Goal: Find specific page/section: Find specific page/section

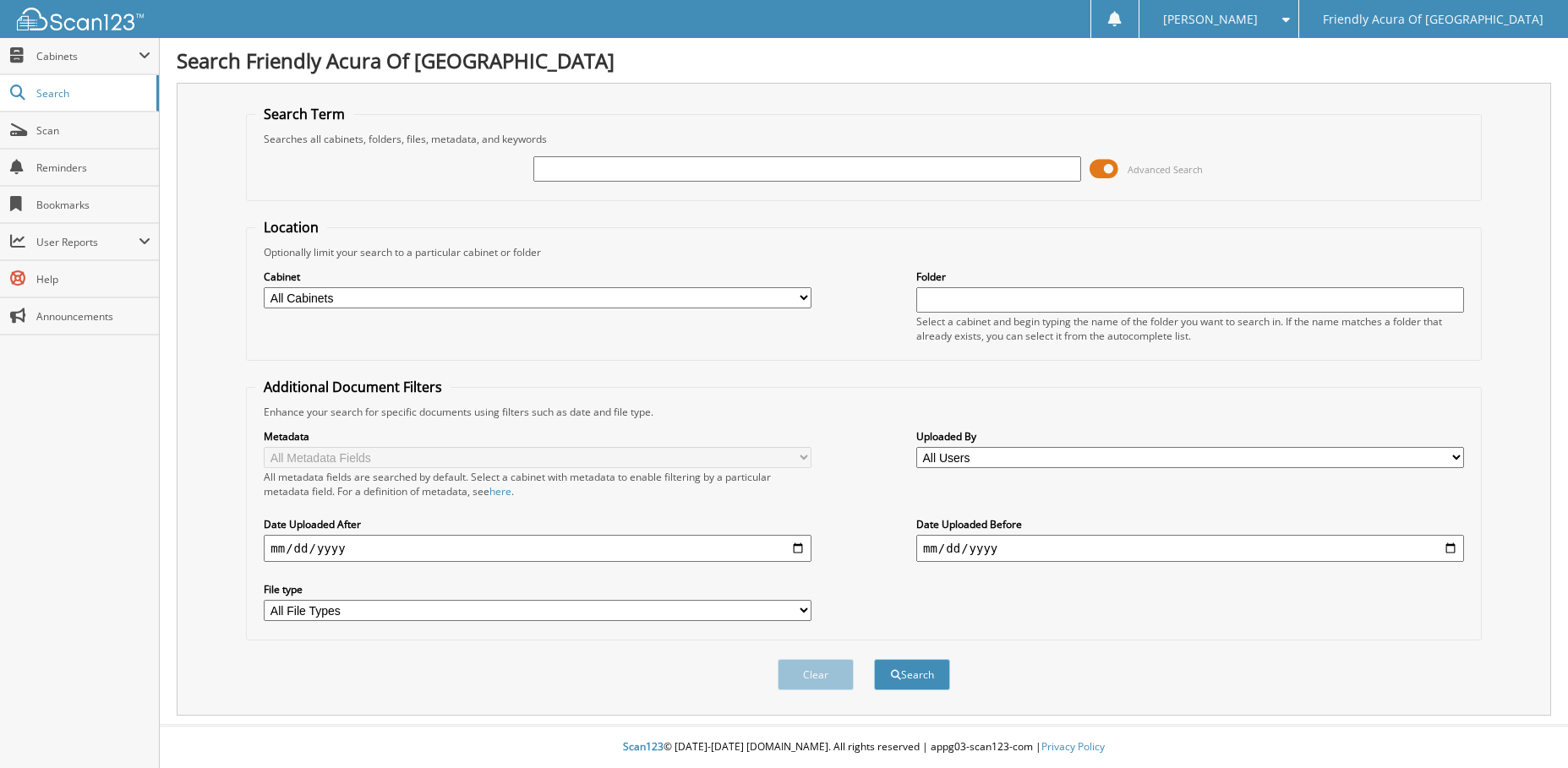
click at [577, 167] on input "text" at bounding box center [807, 168] width 548 height 25
type input "[PERSON_NAME]"
click at [409, 298] on select "All Cabinets CAR DEALS DEAD DEALS PARTS SERVICE RO WHOLE SALES Needs Filing" at bounding box center [537, 298] width 548 height 21
select select "29662"
click at [264, 287] on select "All Cabinets CAR DEALS DEAD DEALS PARTS SERVICE RO WHOLE SALES Needs Filing" at bounding box center [537, 298] width 548 height 21
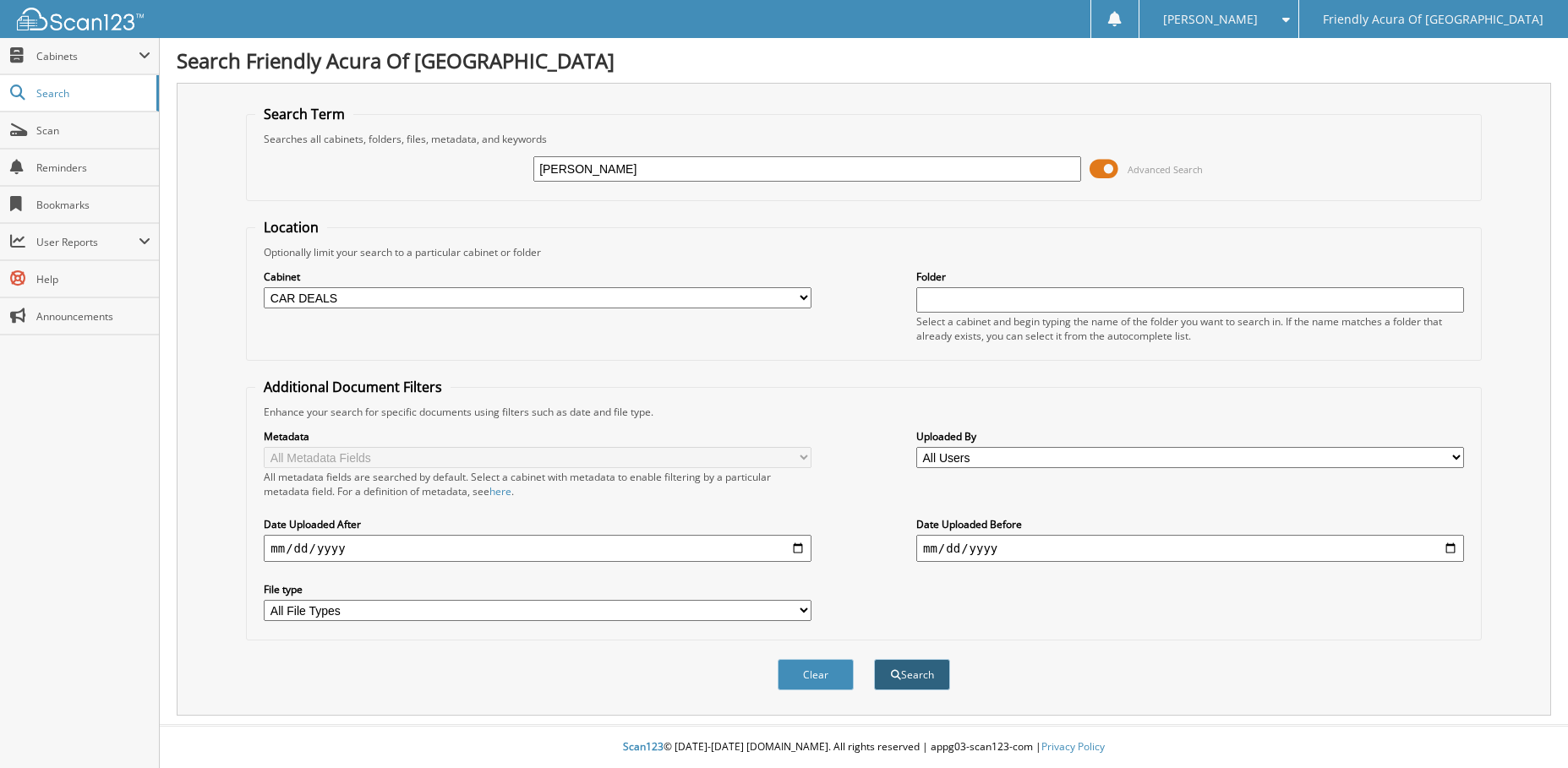
click at [931, 676] on button "Search" at bounding box center [911, 674] width 76 height 31
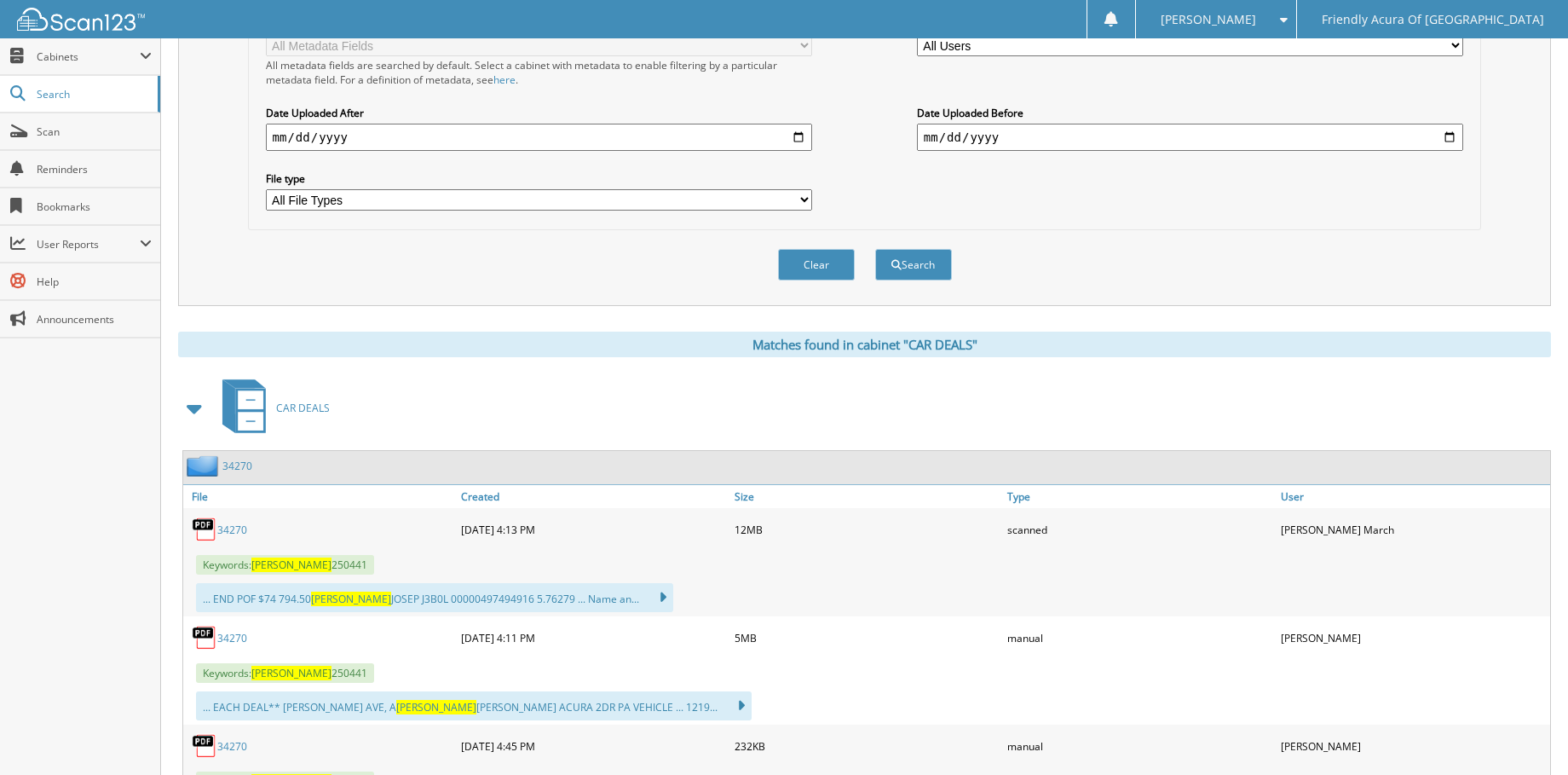
scroll to position [426, 0]
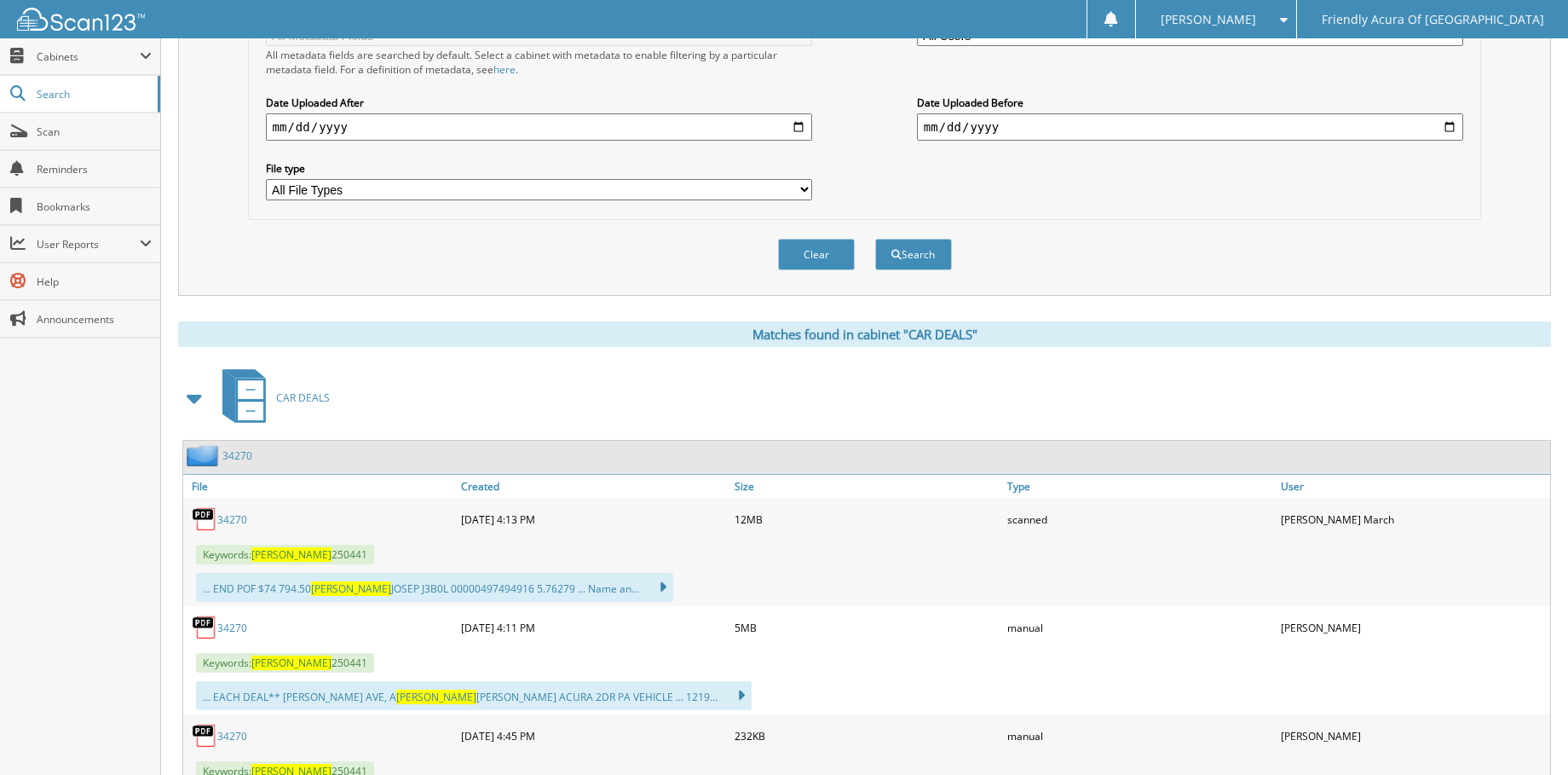
click at [232, 516] on link "34270" at bounding box center [231, 519] width 29 height 14
